Goal: Task Accomplishment & Management: Manage account settings

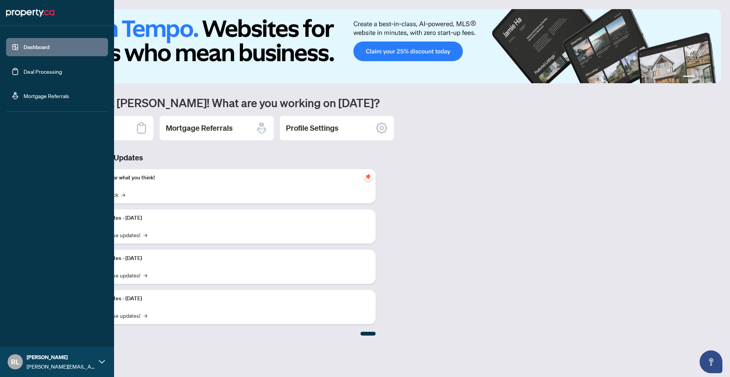
click at [60, 70] on link "Deal Processing" at bounding box center [43, 71] width 38 height 7
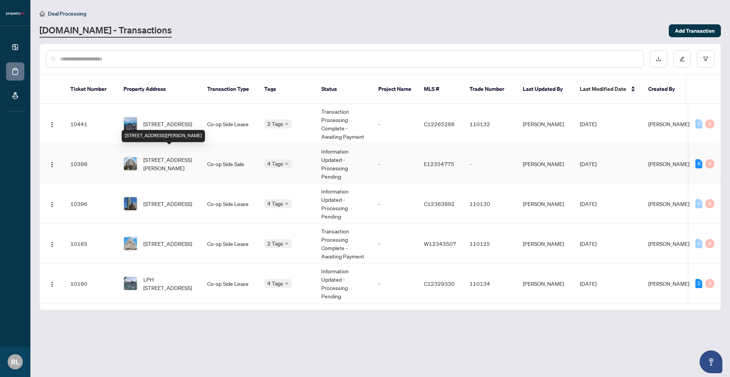
click at [180, 163] on span "[STREET_ADDRESS][PERSON_NAME]" at bounding box center [169, 164] width 52 height 17
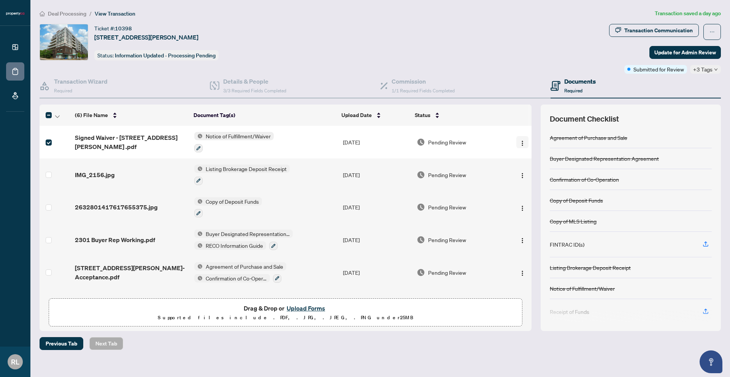
click at [522, 140] on img "button" at bounding box center [523, 143] width 6 height 6
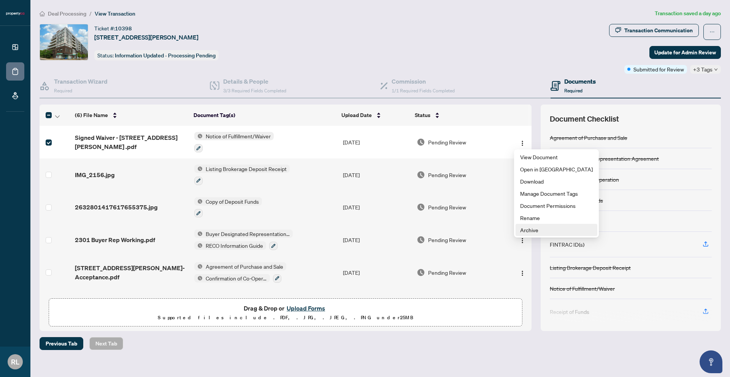
click at [526, 230] on span "Archive" at bounding box center [556, 230] width 73 height 8
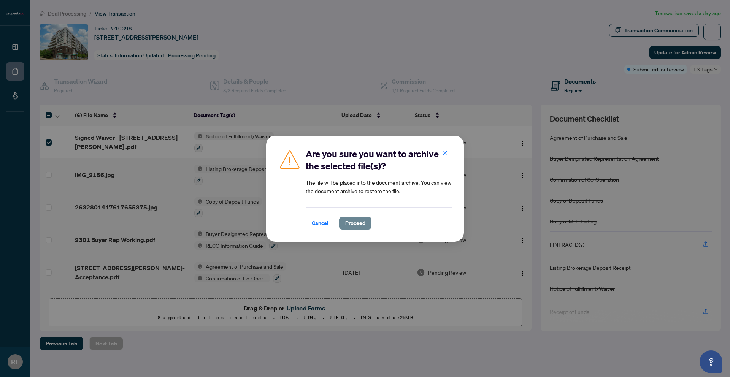
click at [363, 221] on span "Proceed" at bounding box center [355, 223] width 20 height 12
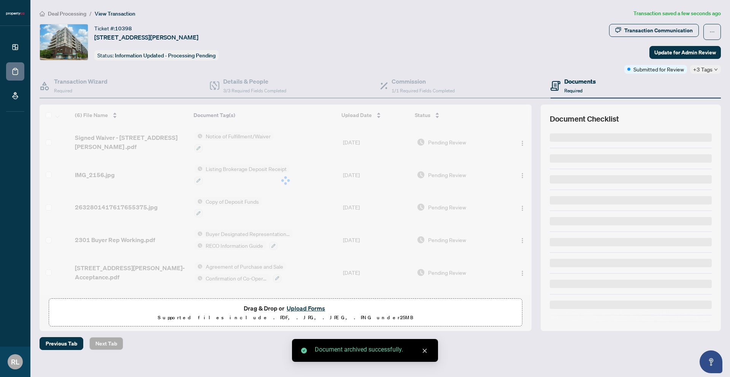
click at [293, 309] on button "Upload Forms" at bounding box center [306, 309] width 43 height 10
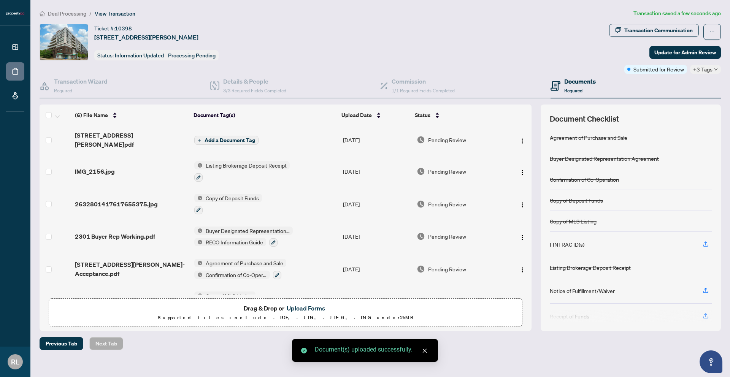
scroll to position [2, 0]
click at [231, 137] on span "Add a Document Tag" at bounding box center [230, 139] width 51 height 5
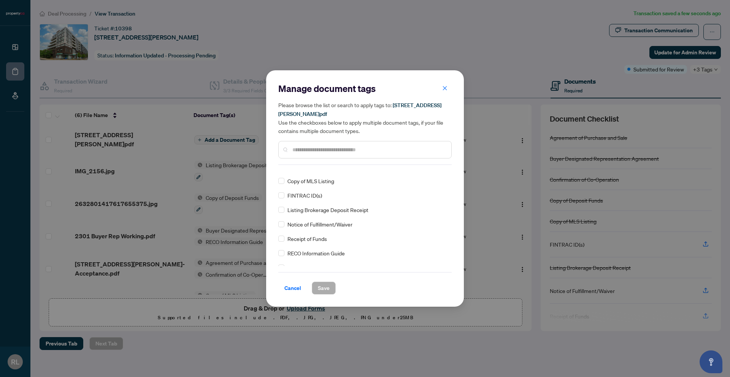
scroll to position [0, 0]
click at [329, 290] on span "Save" at bounding box center [324, 288] width 12 height 12
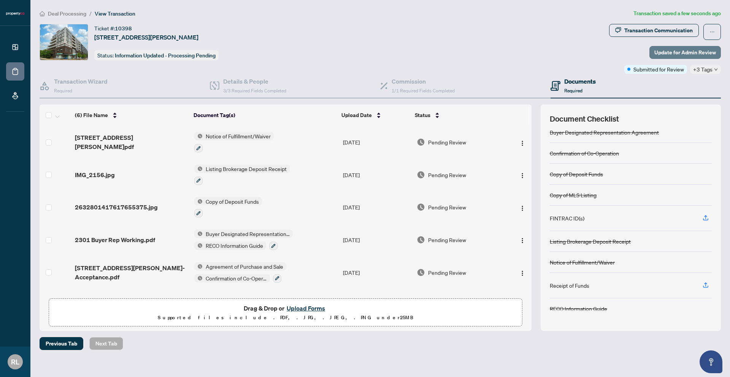
click at [659, 51] on span "Update for Admin Review" at bounding box center [686, 52] width 62 height 12
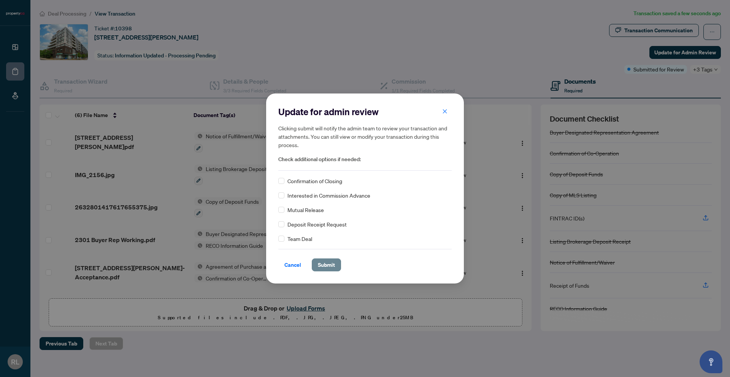
click at [326, 259] on span "Submit" at bounding box center [326, 265] width 17 height 12
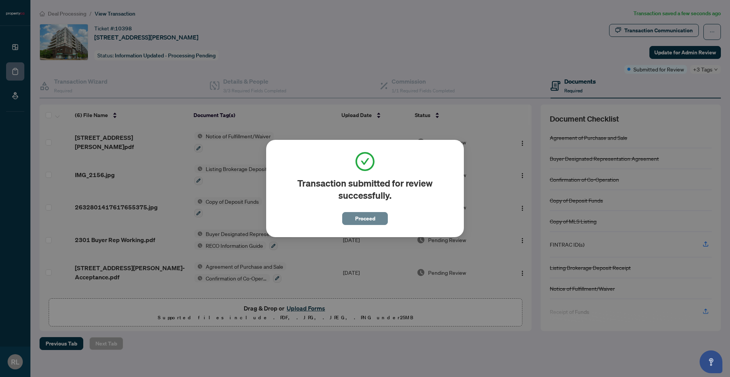
click at [358, 222] on span "Proceed" at bounding box center [365, 219] width 20 height 12
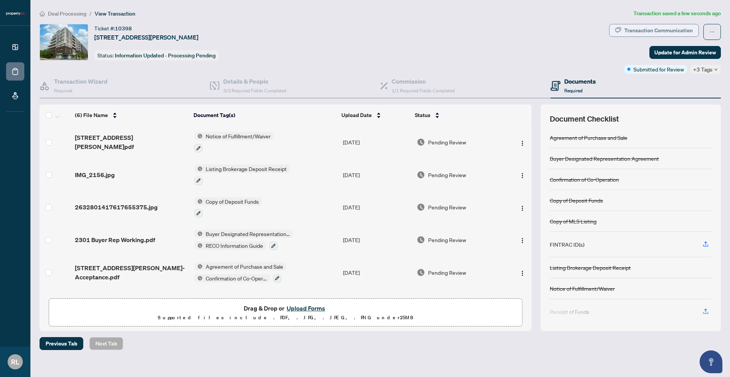
click at [623, 27] on button "Transaction Communication" at bounding box center [654, 30] width 90 height 13
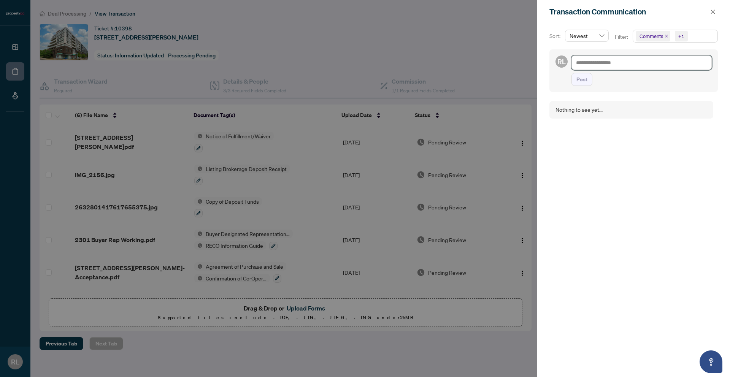
click at [617, 60] on textarea at bounding box center [642, 63] width 140 height 14
click at [716, 9] on icon "close" at bounding box center [713, 11] width 5 height 5
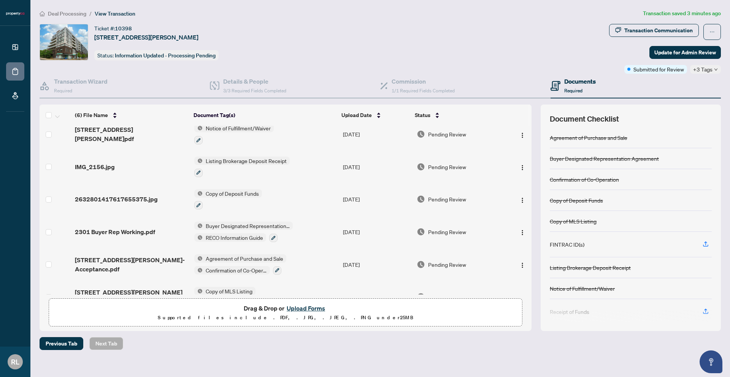
scroll to position [29, 0]
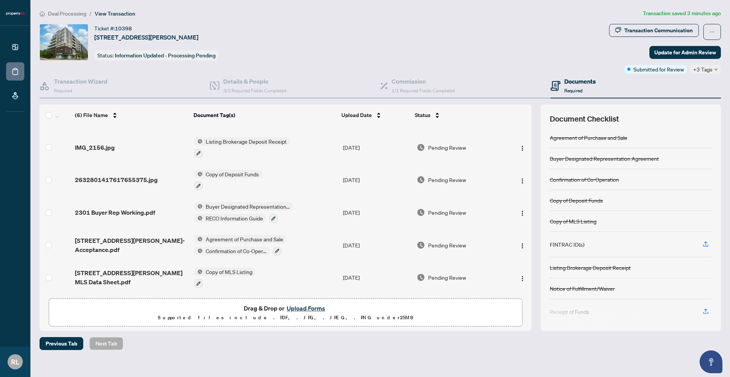
click at [130, 251] on td "[STREET_ADDRESS][PERSON_NAME]- Acceptance.pdf" at bounding box center [131, 245] width 119 height 33
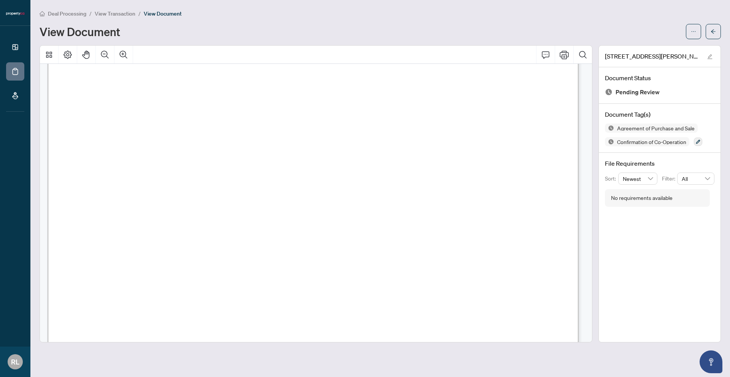
scroll to position [5157, 0]
